Goal: Information Seeking & Learning: Find specific page/section

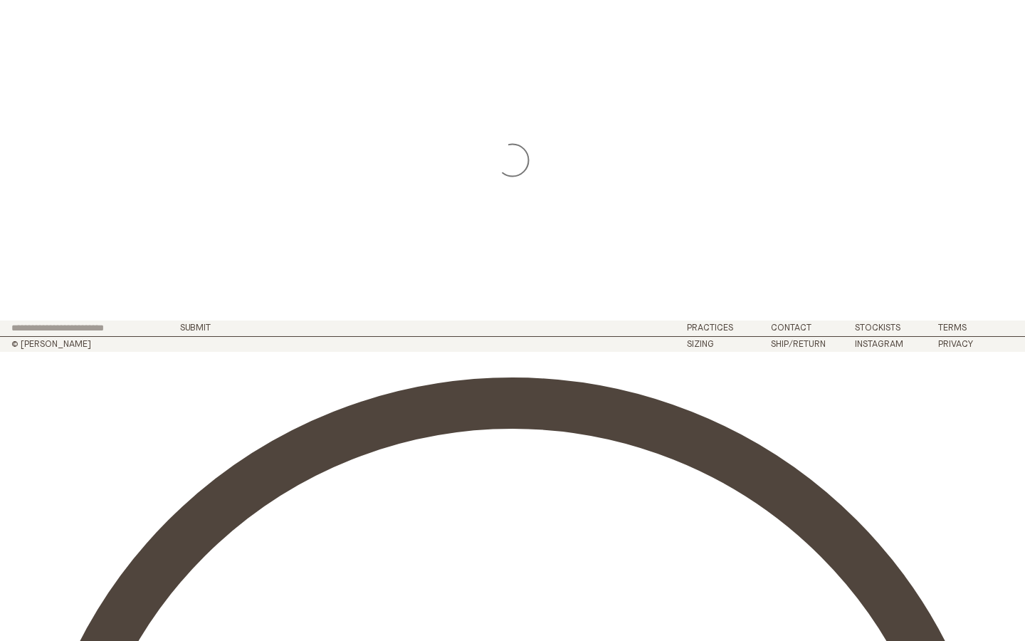
scroll to position [43, 0]
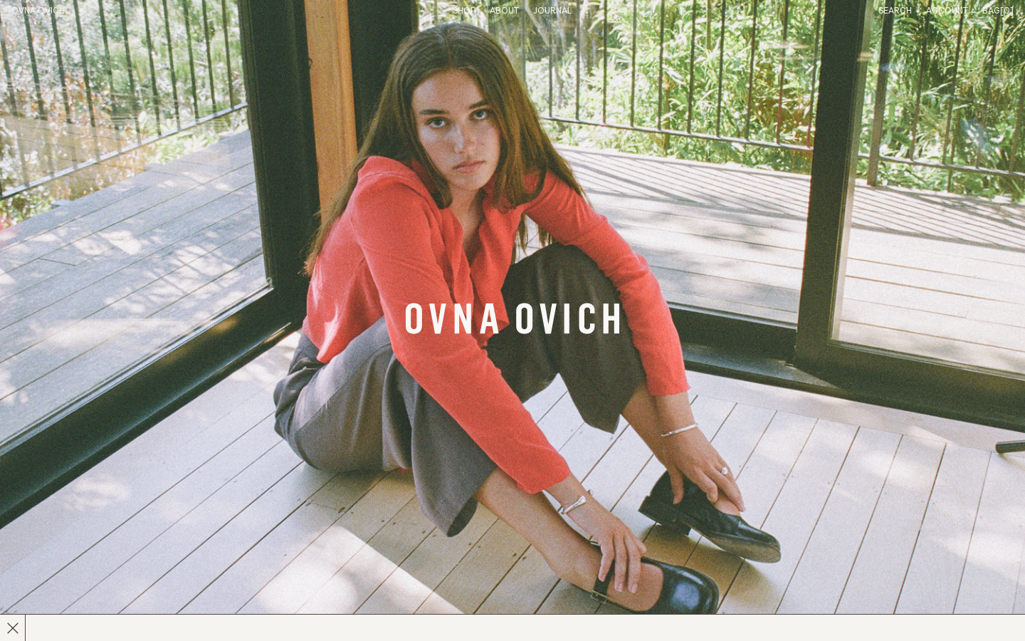
click at [904, 14] on link "Search" at bounding box center [894, 10] width 33 height 9
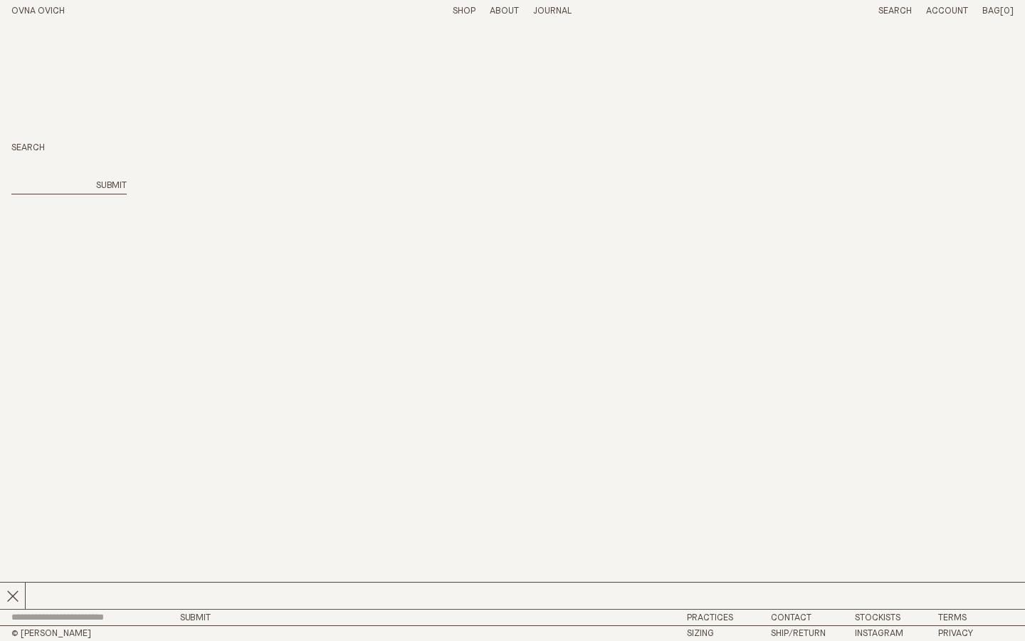
click at [62, 185] on input "search" at bounding box center [49, 186] width 76 height 12
type input "*****"
click at [96, 180] on button "Submit" at bounding box center [111, 186] width 31 height 12
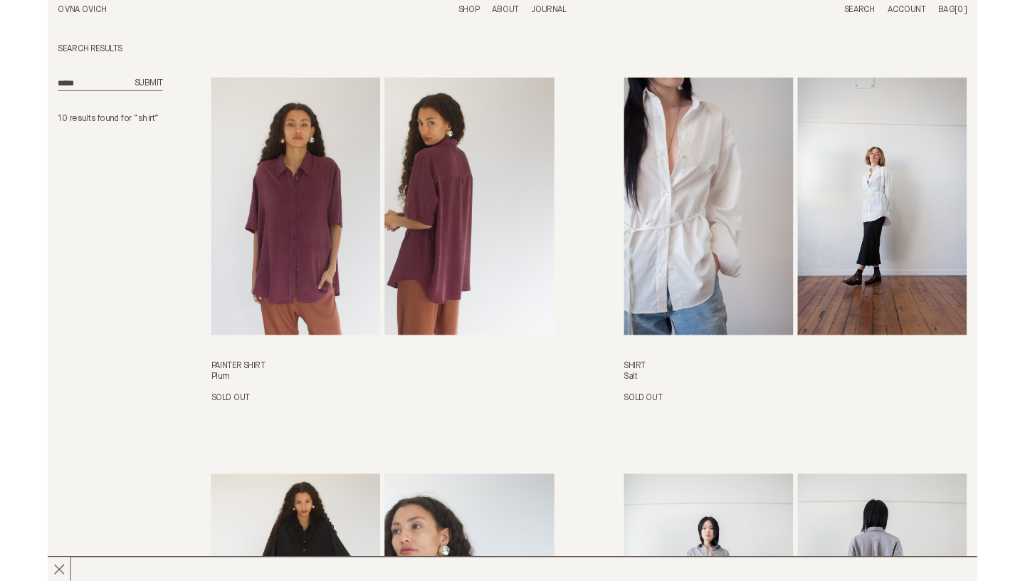
scroll to position [1377, 0]
